Goal: Task Accomplishment & Management: Use online tool/utility

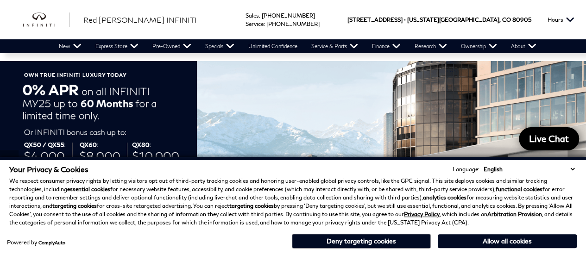
click at [453, 206] on p "We respect consumer privacy rights by letting visitors opt out of third-party t…" at bounding box center [292, 202] width 567 height 50
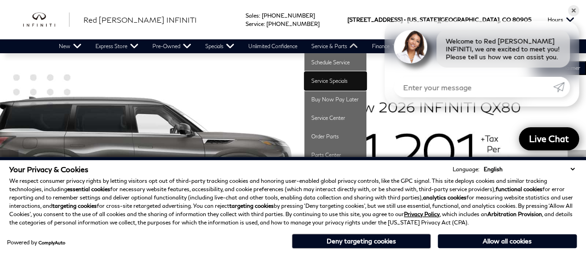
click at [331, 82] on link "Service Specials" at bounding box center [335, 81] width 62 height 19
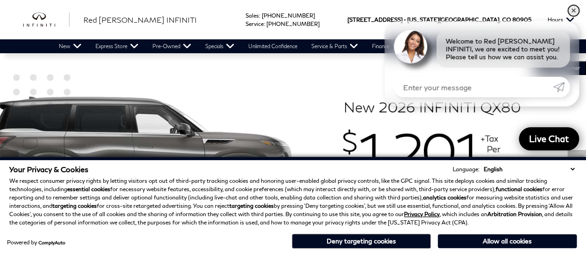
click at [572, 8] on link "✕" at bounding box center [573, 10] width 11 height 11
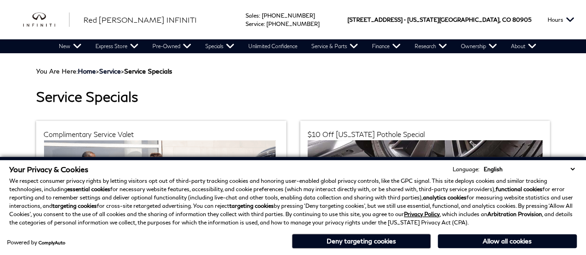
click at [336, 28] on div "Sales : Call sales Phone Number [PHONE_NUMBER] Service : Call service Phone Num…" at bounding box center [282, 19] width 107 height 39
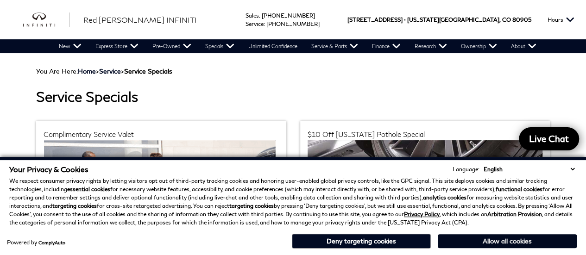
click at [526, 242] on button "Allow all cookies" at bounding box center [507, 241] width 139 height 14
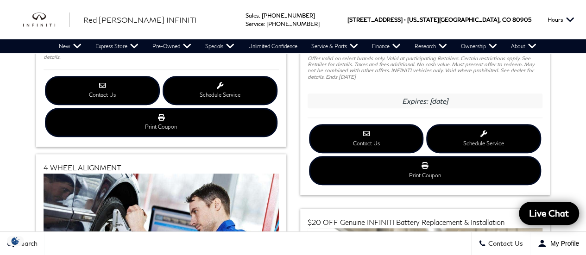
scroll to position [293, 0]
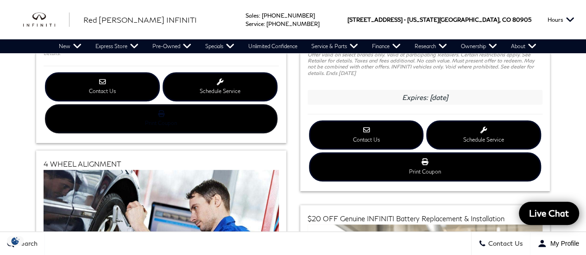
click at [185, 111] on icon at bounding box center [160, 114] width 219 height 6
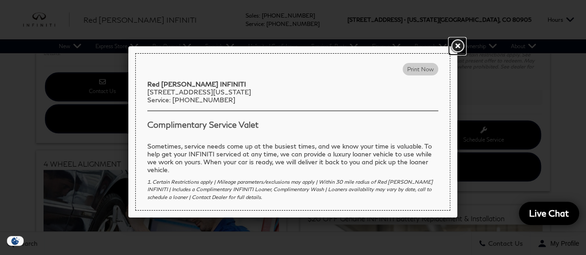
click at [456, 44] on link at bounding box center [457, 46] width 17 height 17
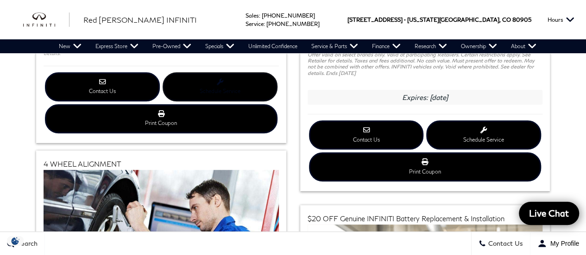
click at [221, 82] on link "Schedule Service" at bounding box center [220, 86] width 115 height 29
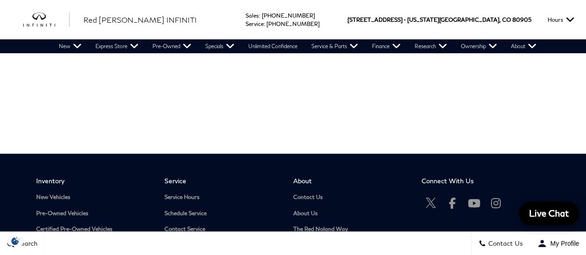
scroll to position [108, 0]
